Goal: Task Accomplishment & Management: Complete application form

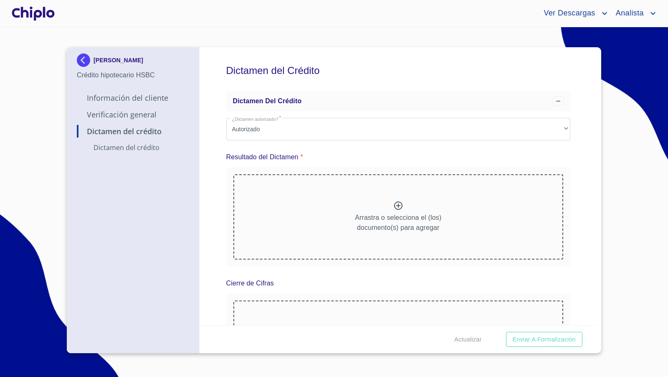
click at [139, 114] on p "Verificación General" at bounding box center [133, 114] width 112 height 10
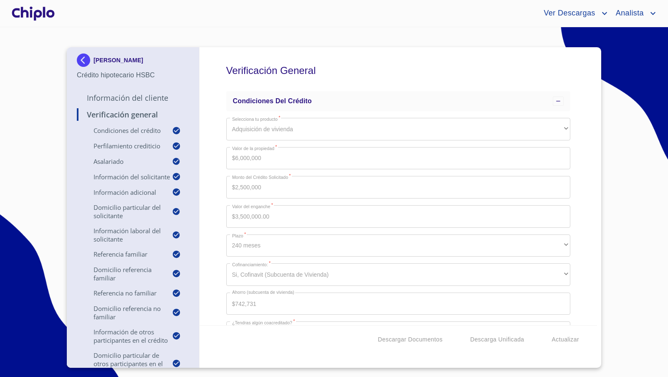
click at [584, 215] on div "Verificación General Condiciones del Crédito Selecciona tu producto   * Adquisi…" at bounding box center [399, 186] width 398 height 278
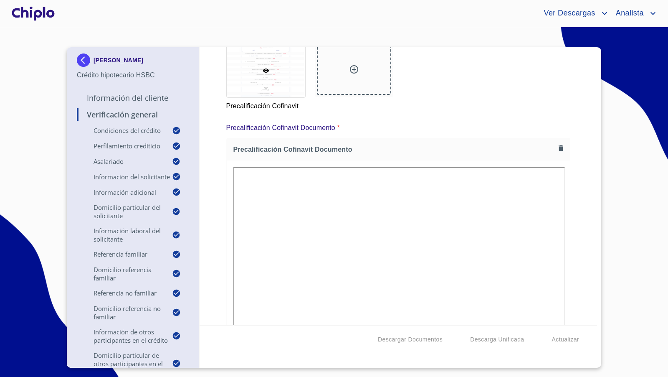
scroll to position [12756, 0]
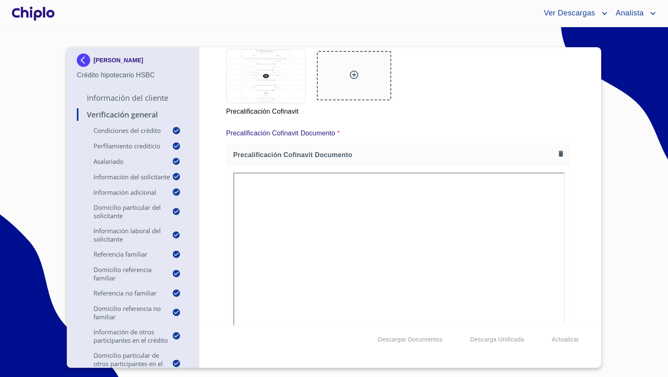
click at [587, 189] on div "Verificación General Condiciones del Crédito Selecciona tu producto   * Adquisi…" at bounding box center [399, 186] width 398 height 278
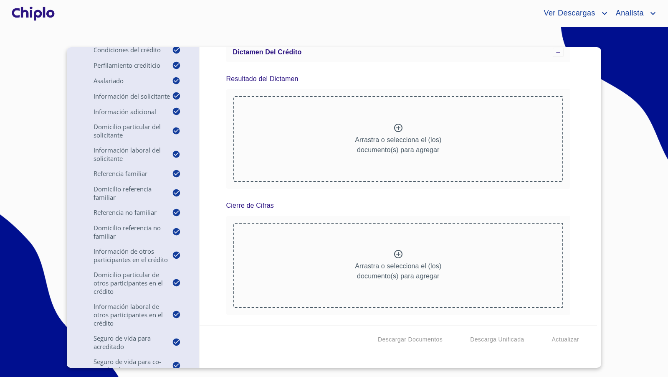
scroll to position [185, 0]
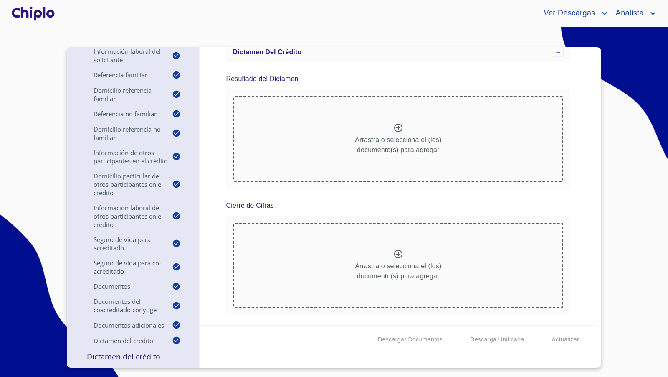
click at [121, 355] on p "Dictamen del Crédito" at bounding box center [133, 356] width 112 height 10
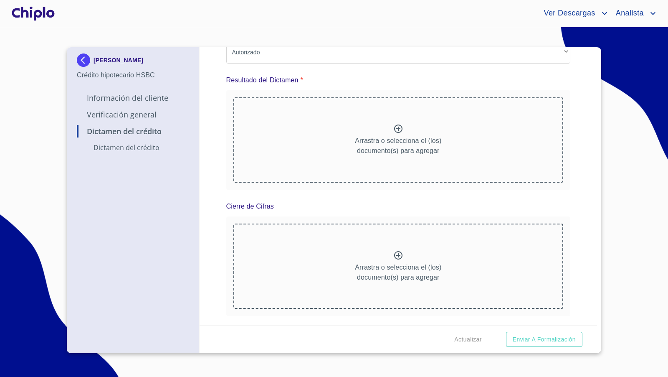
scroll to position [0, 0]
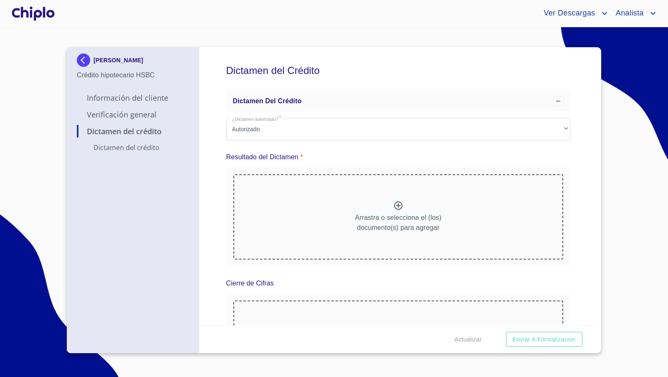
click at [396, 204] on icon at bounding box center [398, 205] width 10 height 10
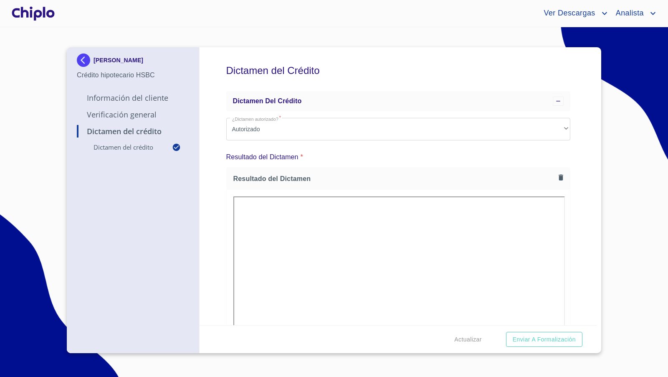
click at [589, 235] on div "Dictamen del Crédito Dictamen del crédito ¿Dictamen autorizado?   * Autorizado …" at bounding box center [399, 186] width 398 height 278
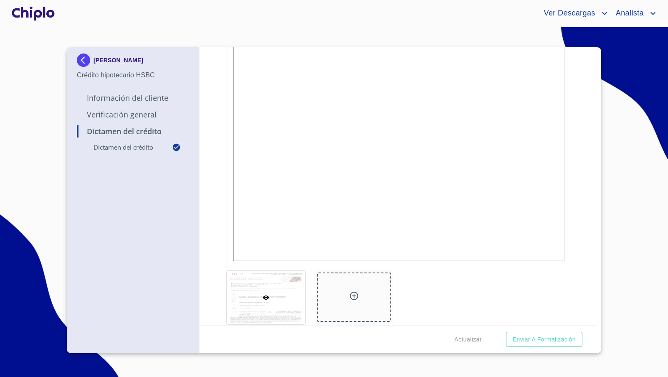
scroll to position [170, 0]
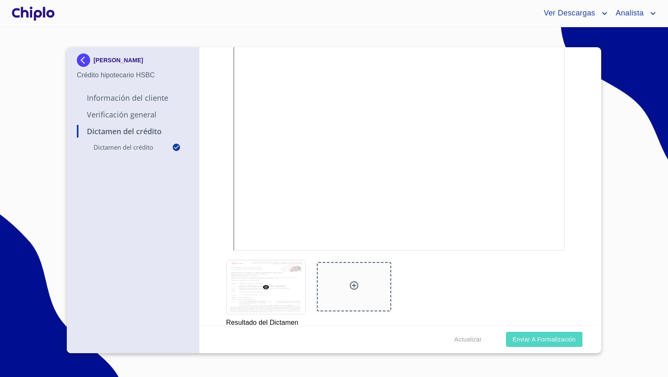
click at [531, 344] on button "Enviar a Formalización" at bounding box center [544, 339] width 76 height 15
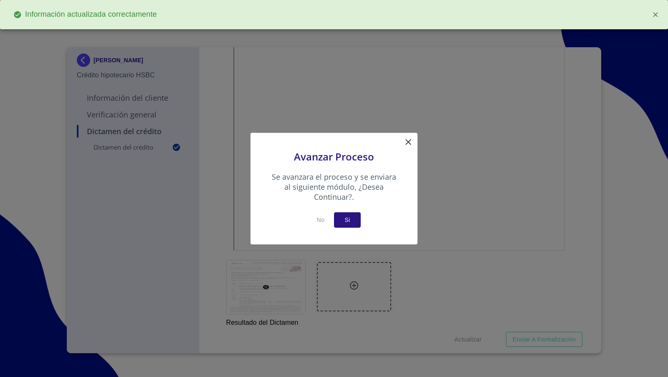
click at [347, 220] on span "Si" at bounding box center [347, 220] width 13 height 10
